Goal: Navigation & Orientation: Find specific page/section

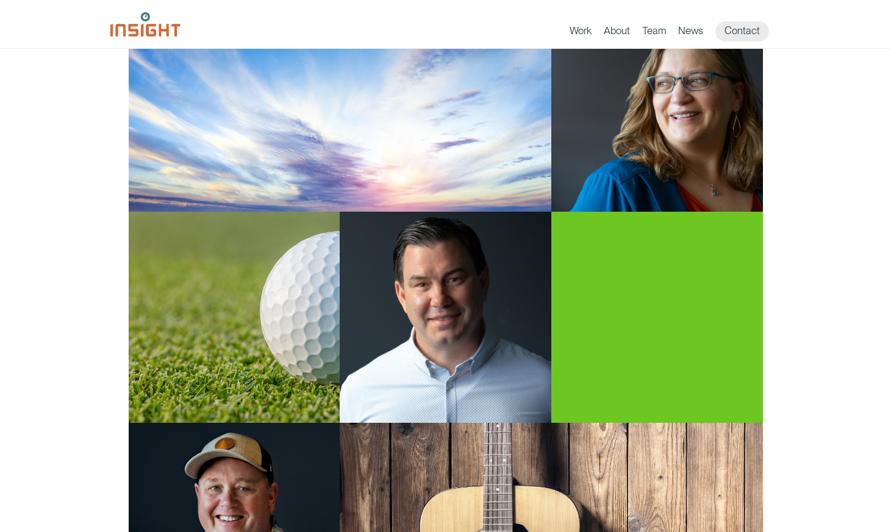
scroll to position [368, 0]
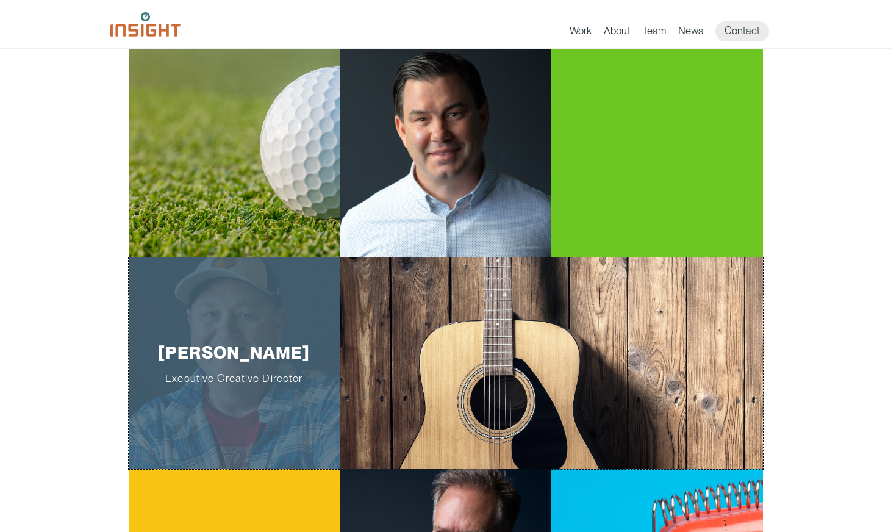
click at [179, 327] on div "Whit Thompson Executive Creative Director" at bounding box center [235, 363] width 212 height 212
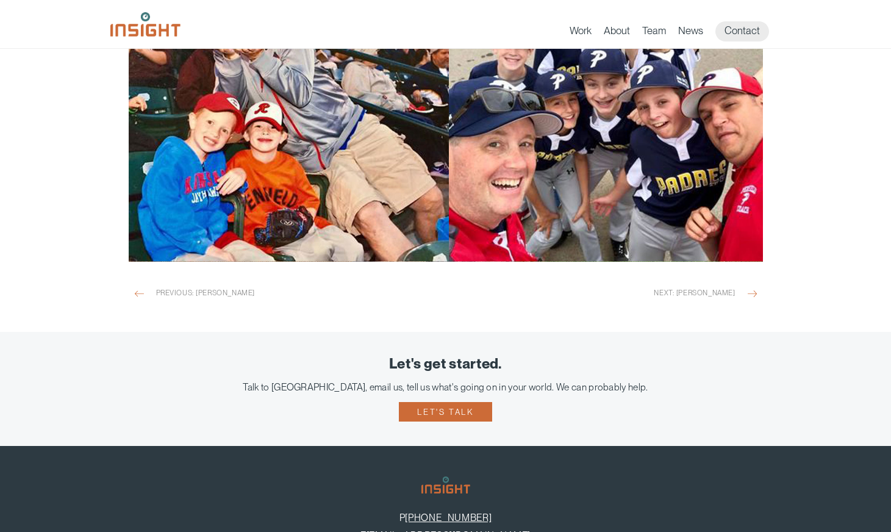
scroll to position [1716, 0]
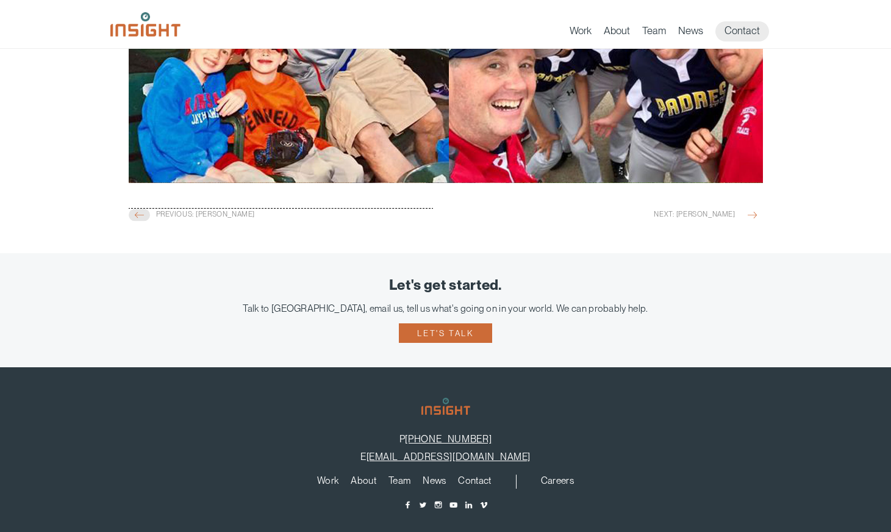
click at [147, 217] on img "main content section" at bounding box center [139, 215] width 21 height 12
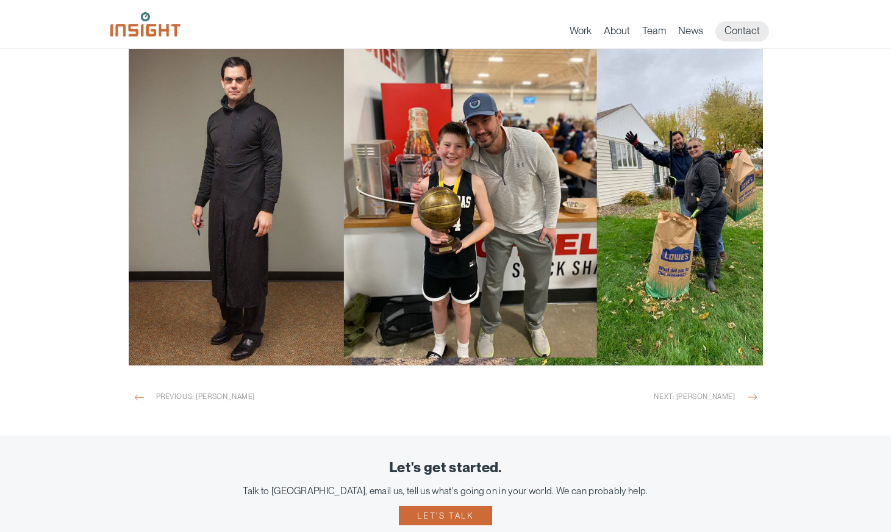
scroll to position [1089, 0]
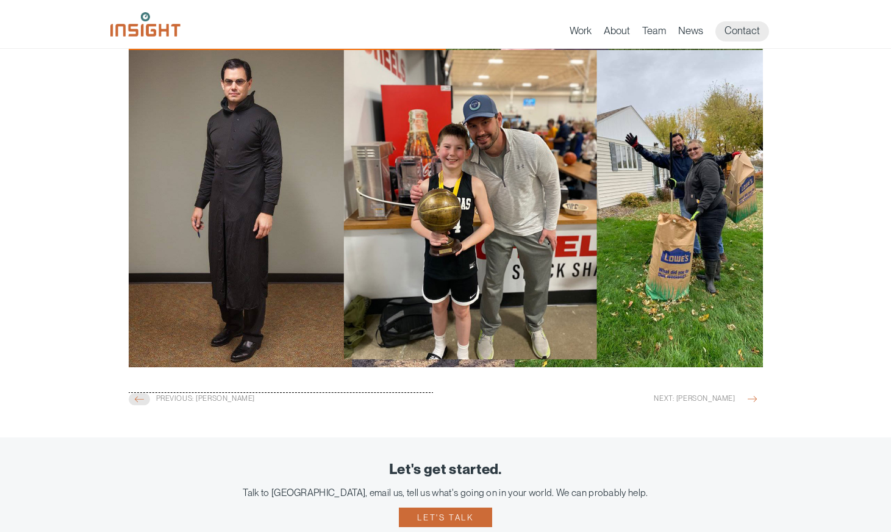
click at [132, 402] on img "main content section" at bounding box center [139, 399] width 21 height 12
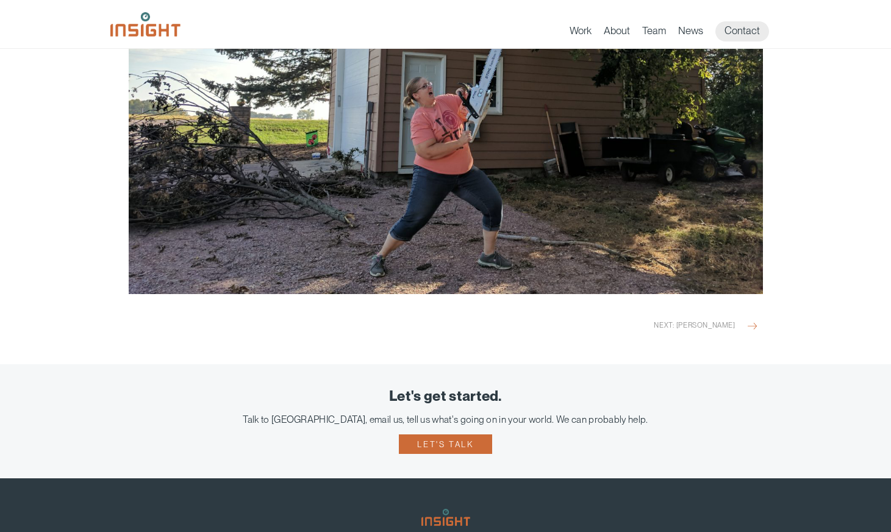
scroll to position [1633, 0]
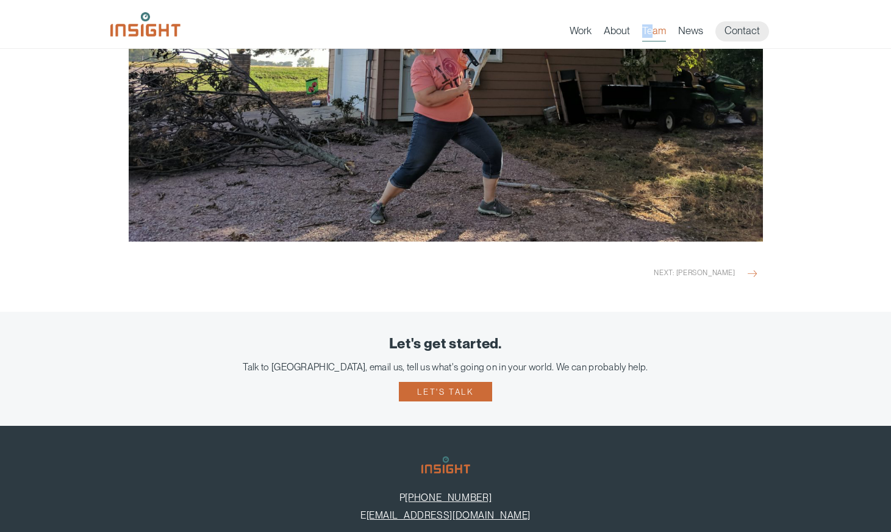
click at [651, 24] on ul "Work About Branding Creative Services Digital & Social Media Media Production W…" at bounding box center [675, 31] width 212 height 20
click at [660, 30] on link "Team" at bounding box center [654, 32] width 24 height 17
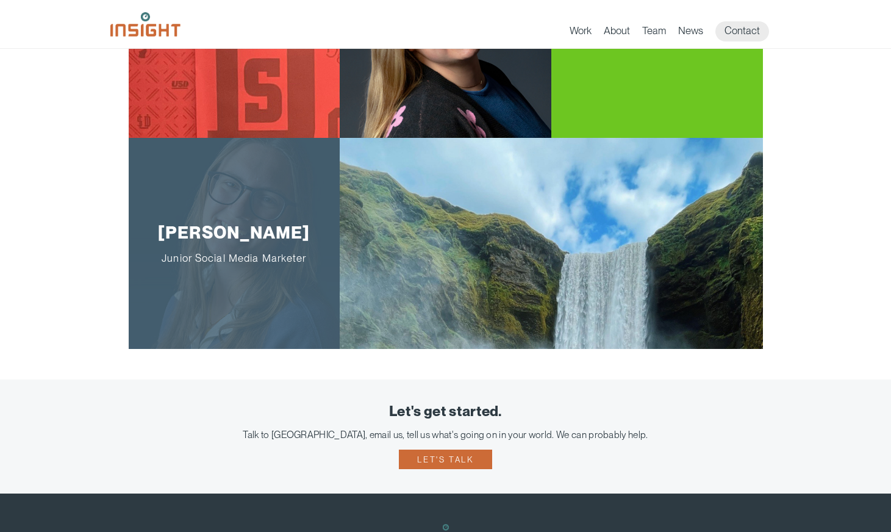
scroll to position [2083, 0]
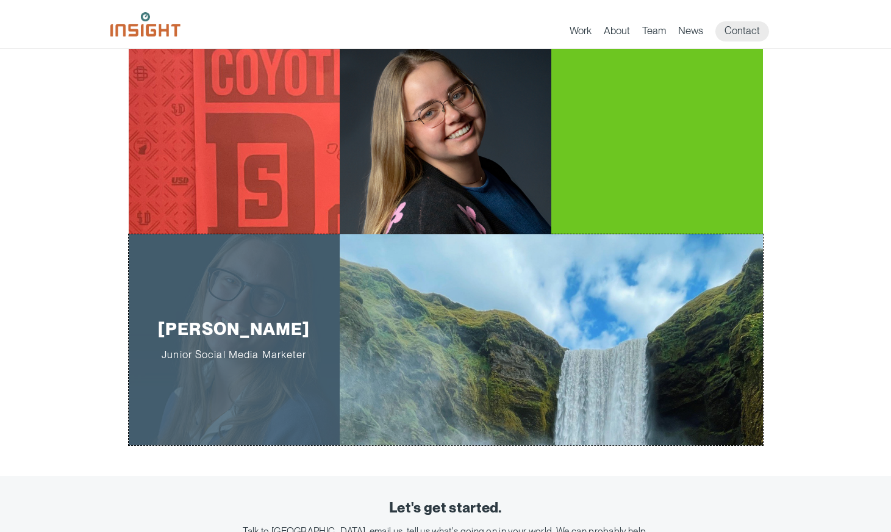
click at [291, 294] on div "[PERSON_NAME] Junior Social Media Marketer" at bounding box center [235, 340] width 212 height 212
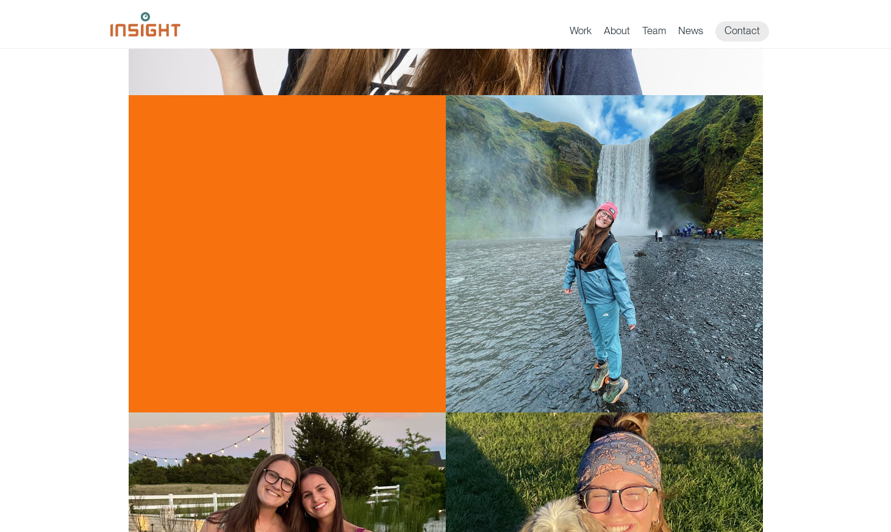
scroll to position [1552, 0]
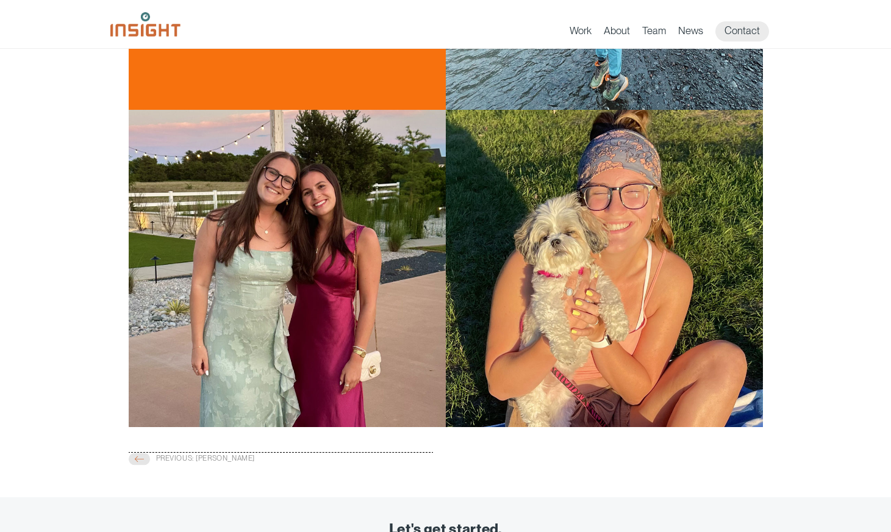
click at [287, 452] on span "Previous: Veronica Schumacher" at bounding box center [291, 459] width 271 height 15
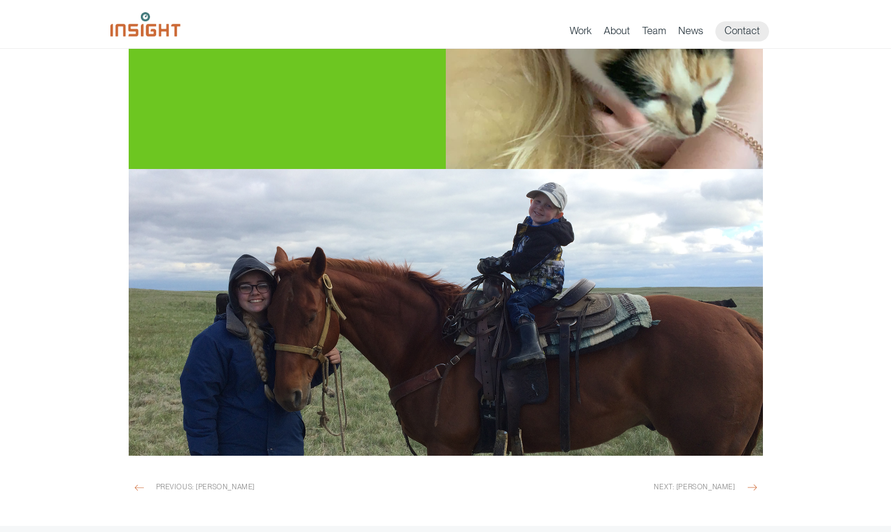
scroll to position [1764, 0]
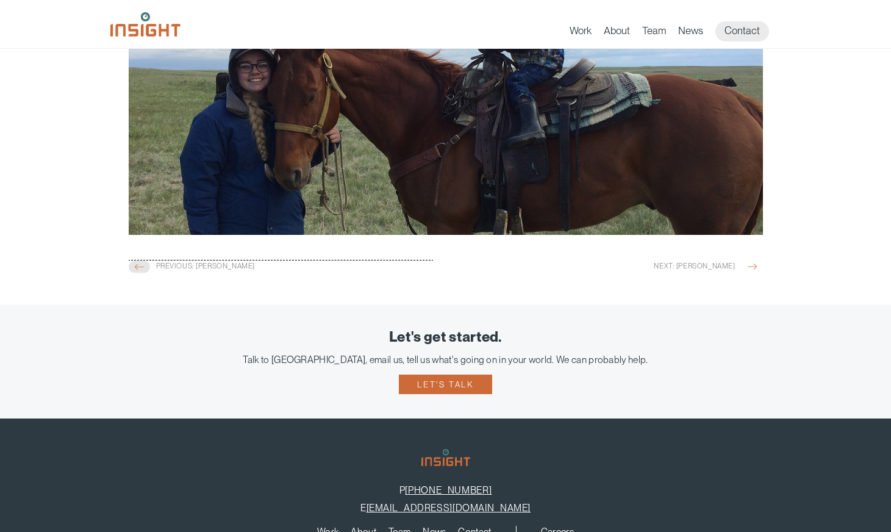
click at [224, 267] on span "Previous: Michael Griffiths" at bounding box center [291, 267] width 271 height 15
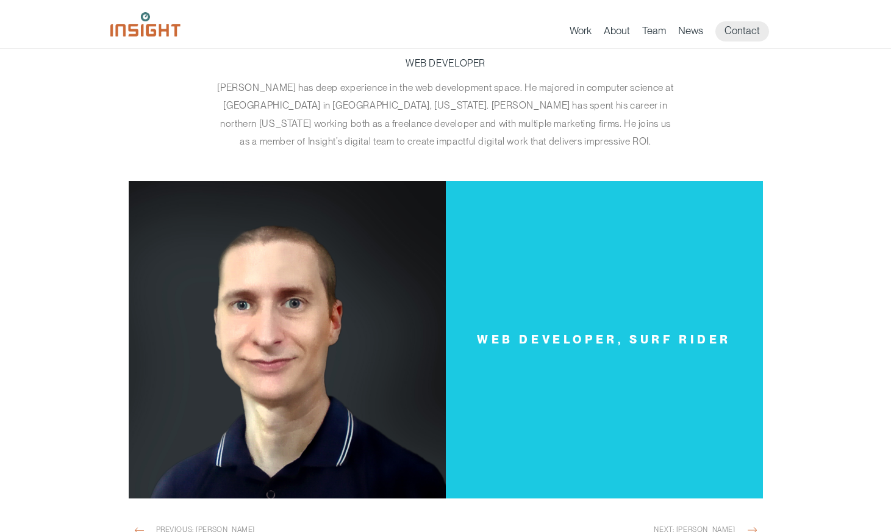
scroll to position [126, 0]
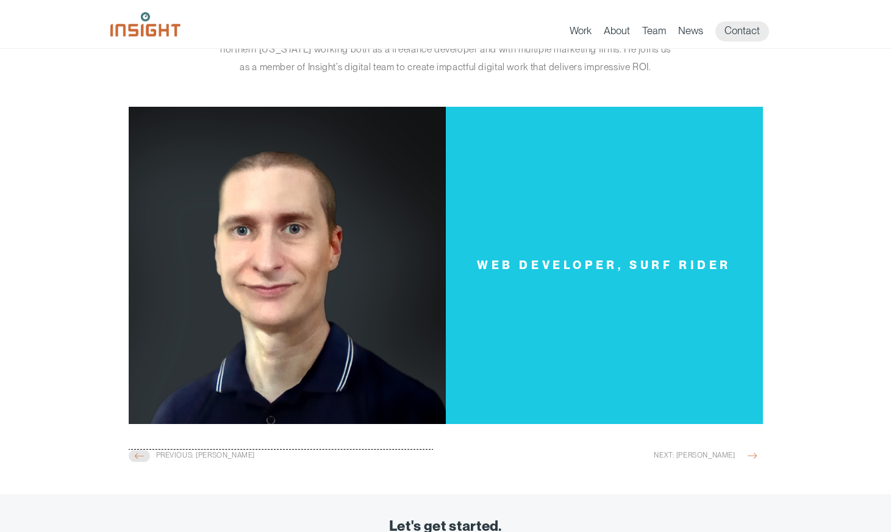
click at [196, 460] on span "Previous: Brooke Kolb" at bounding box center [291, 456] width 271 height 15
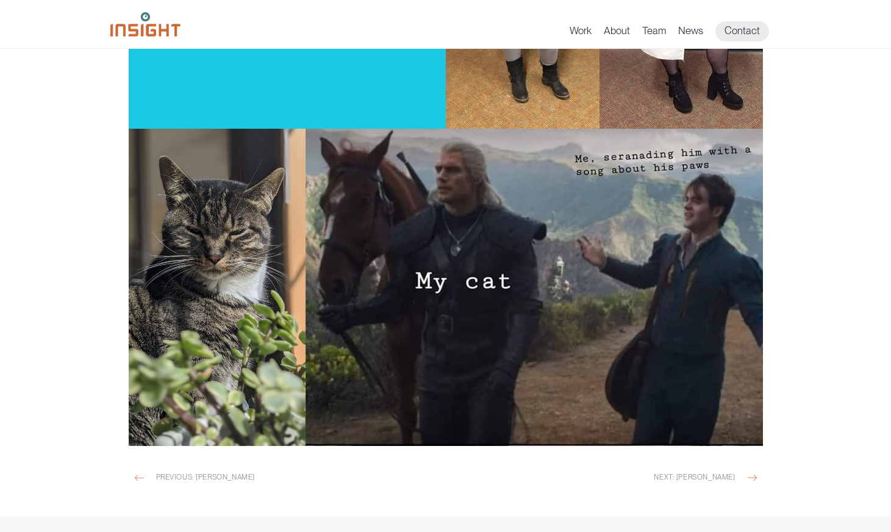
scroll to position [1427, 0]
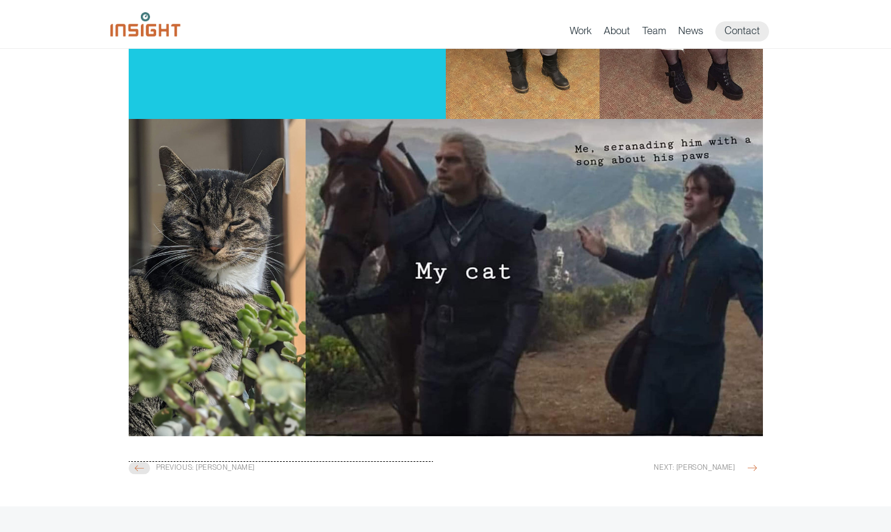
click at [182, 475] on span "Previous: [PERSON_NAME]" at bounding box center [291, 469] width 271 height 15
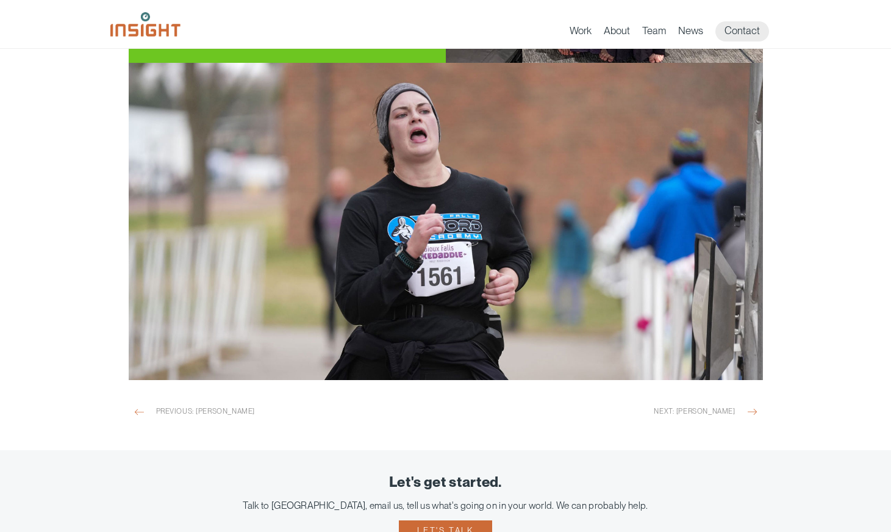
scroll to position [1505, 0]
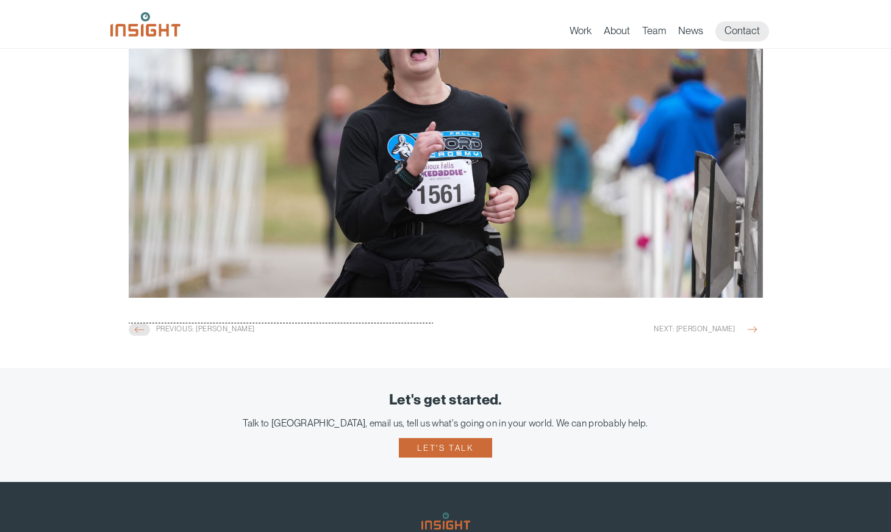
click at [191, 329] on span "Previous: [PERSON_NAME]" at bounding box center [291, 330] width 271 height 15
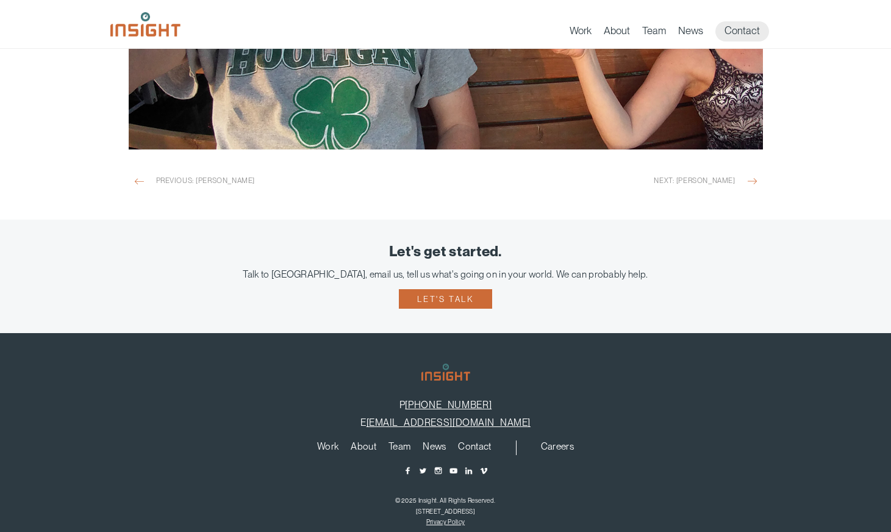
scroll to position [1778, 0]
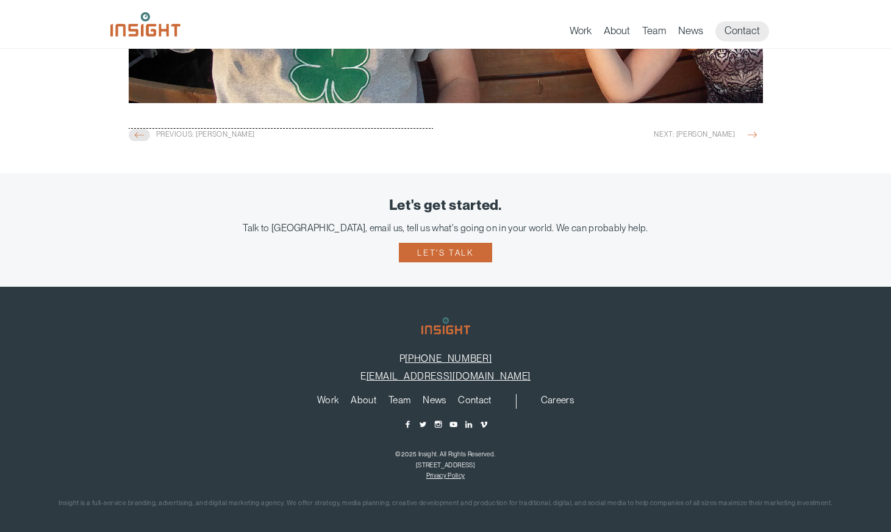
click at [253, 140] on span "Previous: Gaye Grider" at bounding box center [291, 136] width 271 height 15
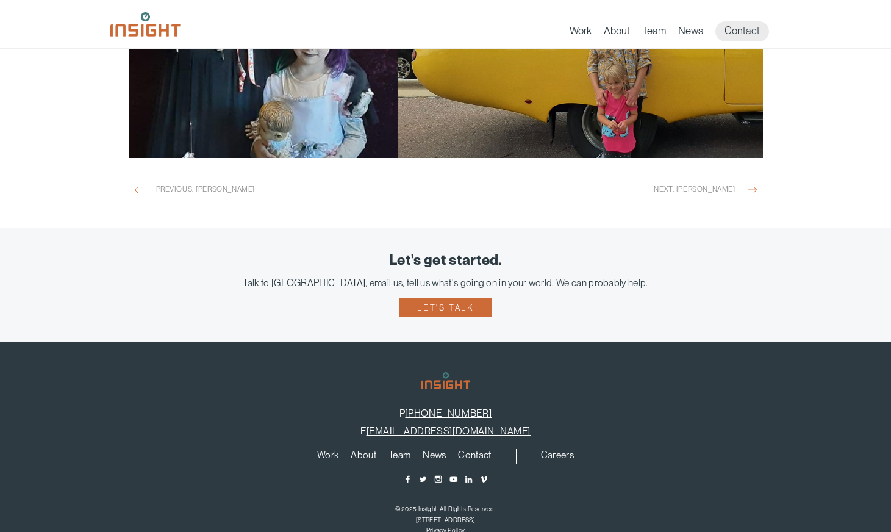
scroll to position [1725, 0]
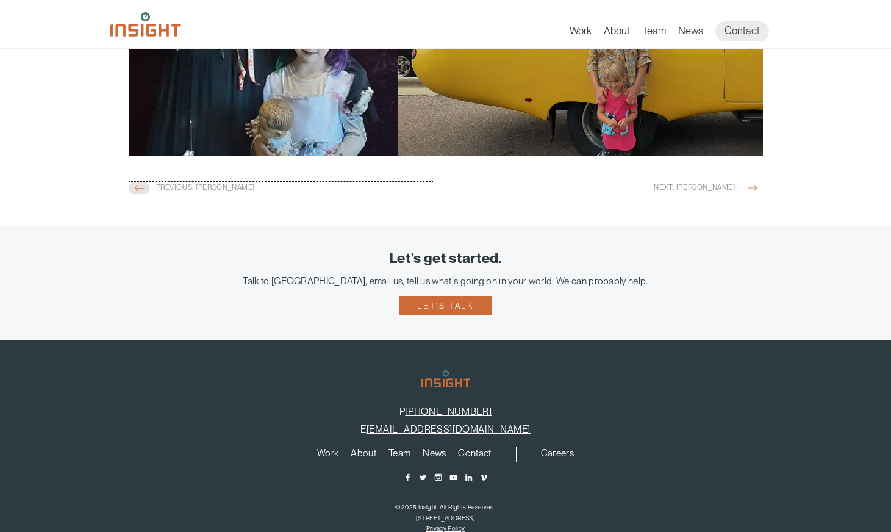
click at [175, 183] on span "Previous: [PERSON_NAME]" at bounding box center [291, 189] width 271 height 15
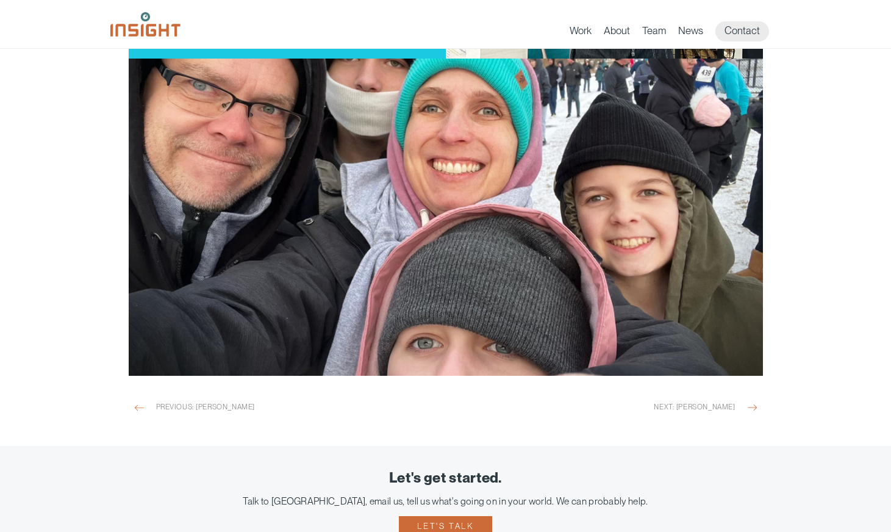
scroll to position [1554, 0]
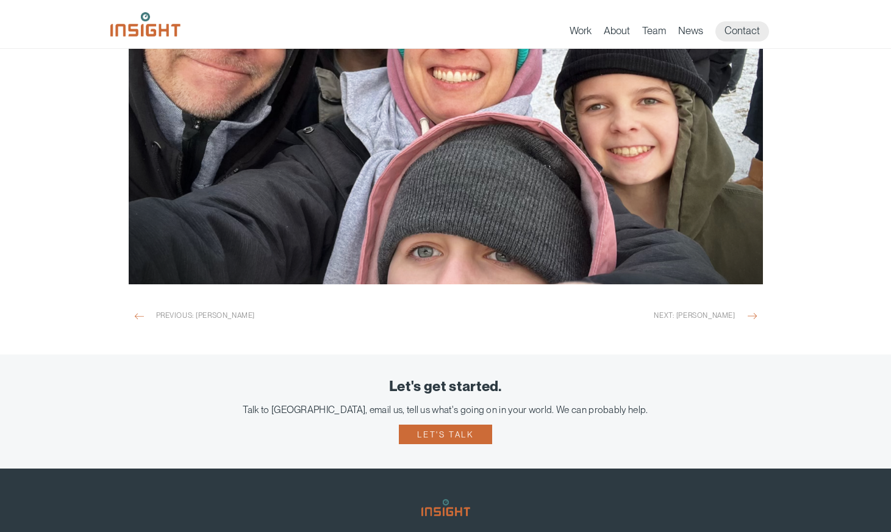
click at [194, 310] on span "Previous: Whit Thompson" at bounding box center [291, 317] width 271 height 15
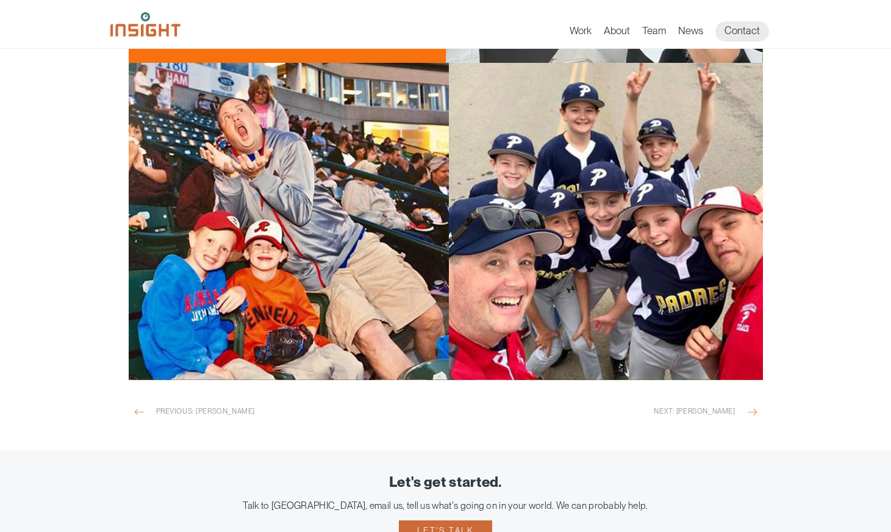
scroll to position [1571, 0]
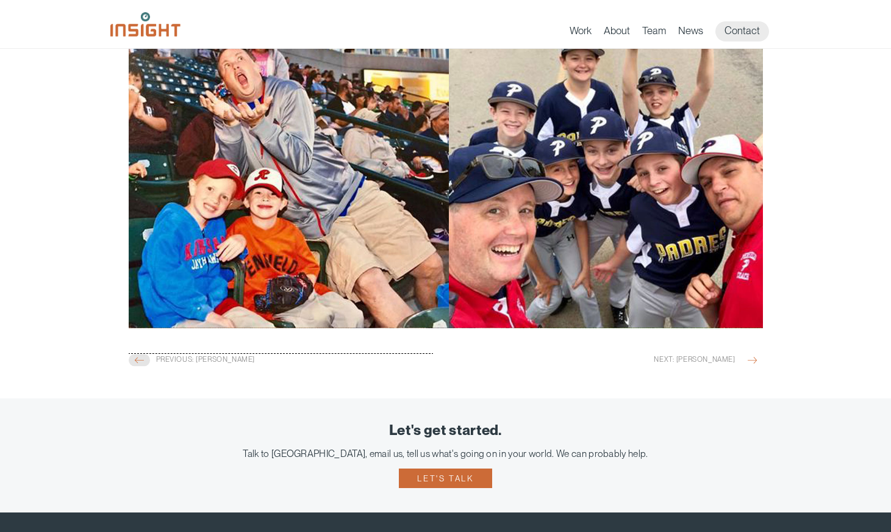
click at [197, 354] on span "Previous: Roger Nolan" at bounding box center [291, 361] width 271 height 15
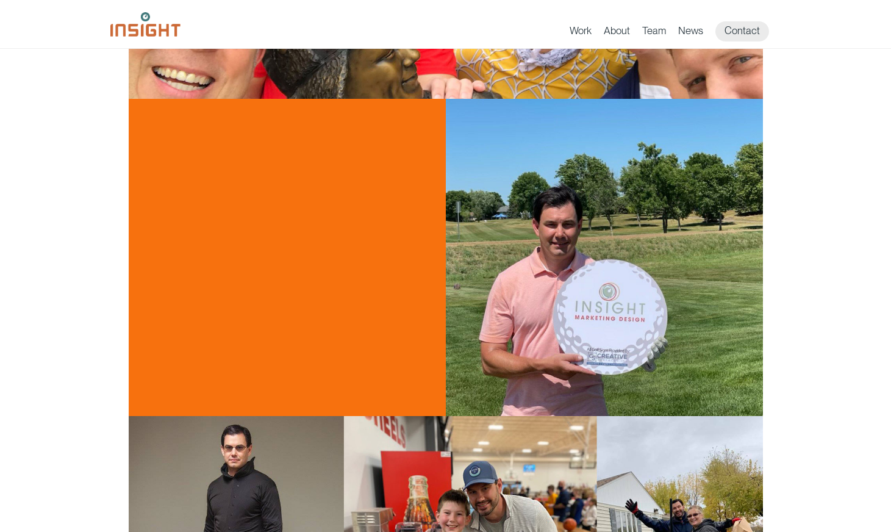
scroll to position [1194, 0]
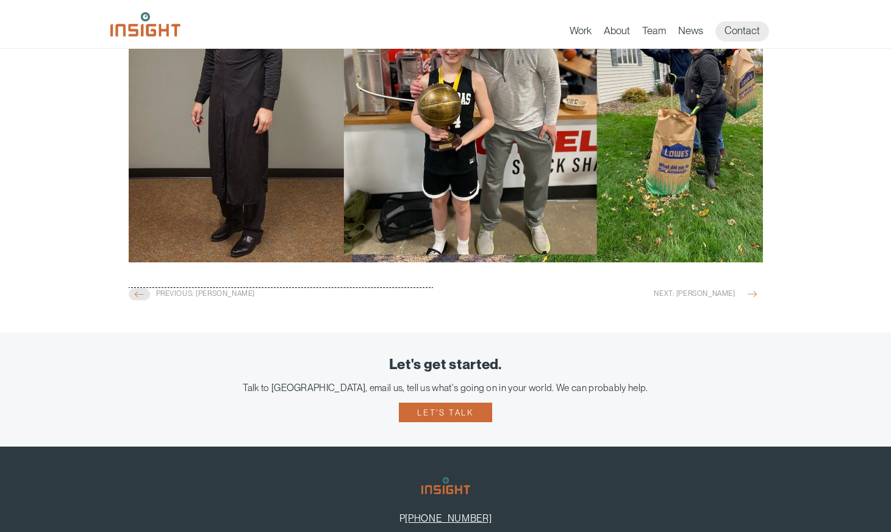
click at [173, 288] on span "Previous: [PERSON_NAME]" at bounding box center [291, 295] width 271 height 15
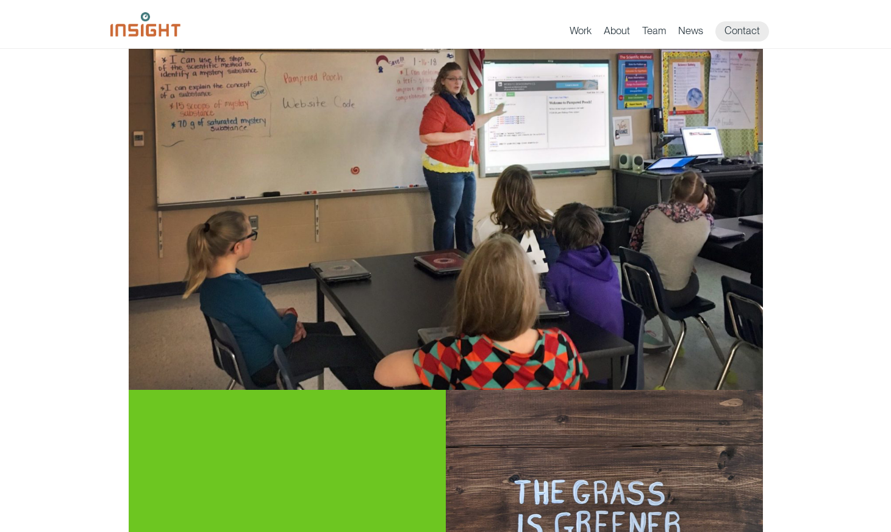
scroll to position [1143, 0]
